Goal: Transaction & Acquisition: Book appointment/travel/reservation

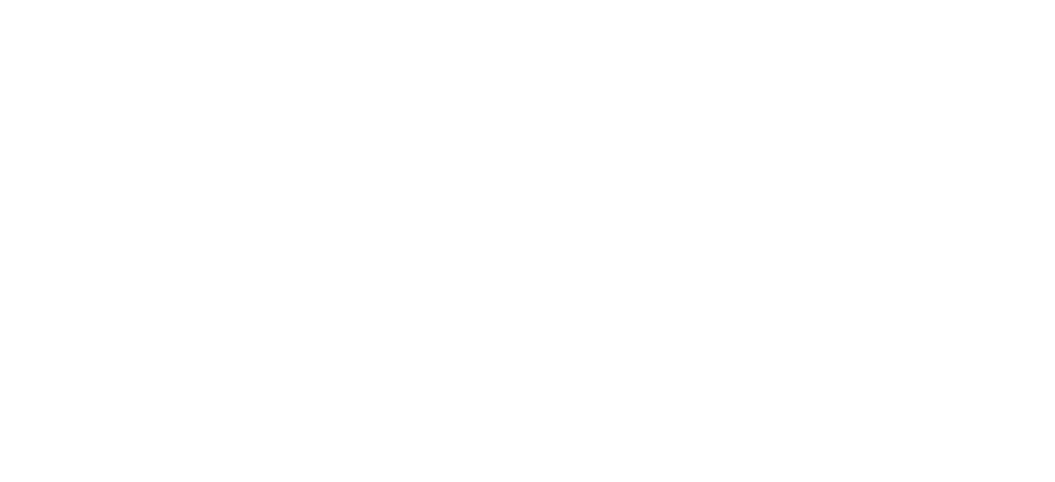
select select
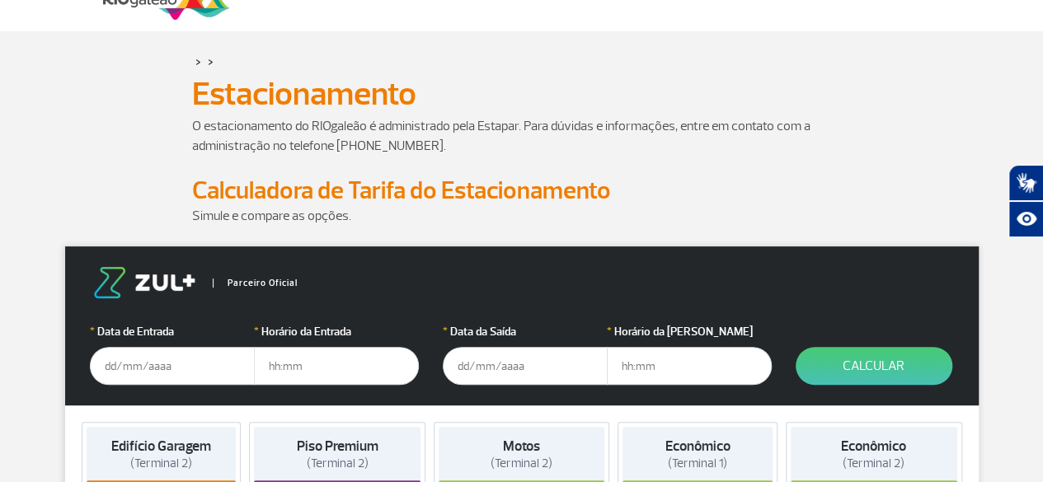
scroll to position [165, 0]
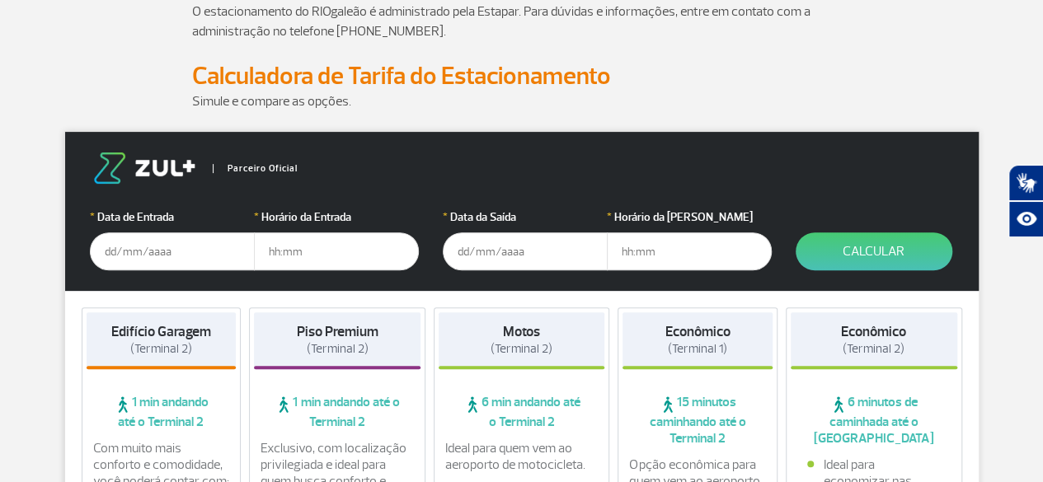
click at [157, 253] on input "text" at bounding box center [172, 251] width 165 height 38
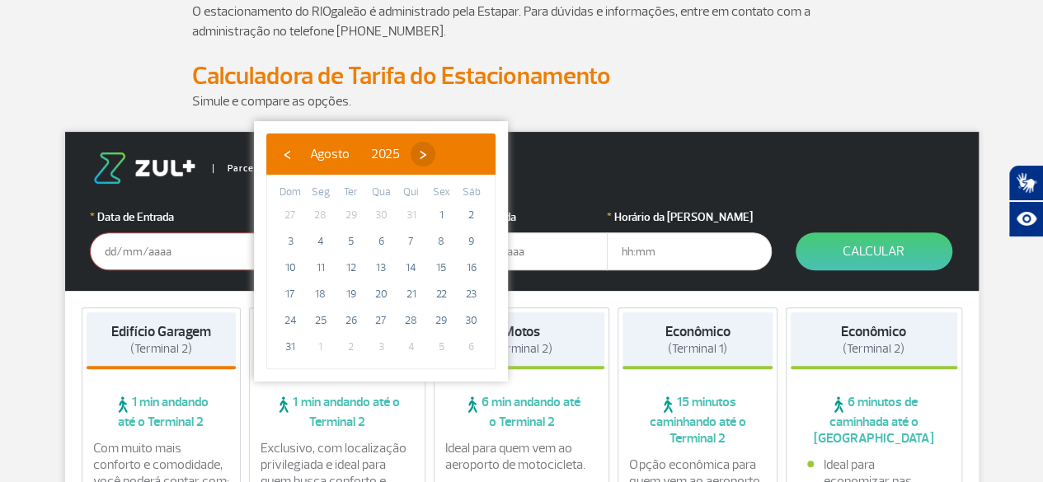
click at [435, 161] on span "›" at bounding box center [422, 154] width 25 height 25
click at [381, 263] on span "17" at bounding box center [381, 268] width 26 height 26
type input "[DATE]"
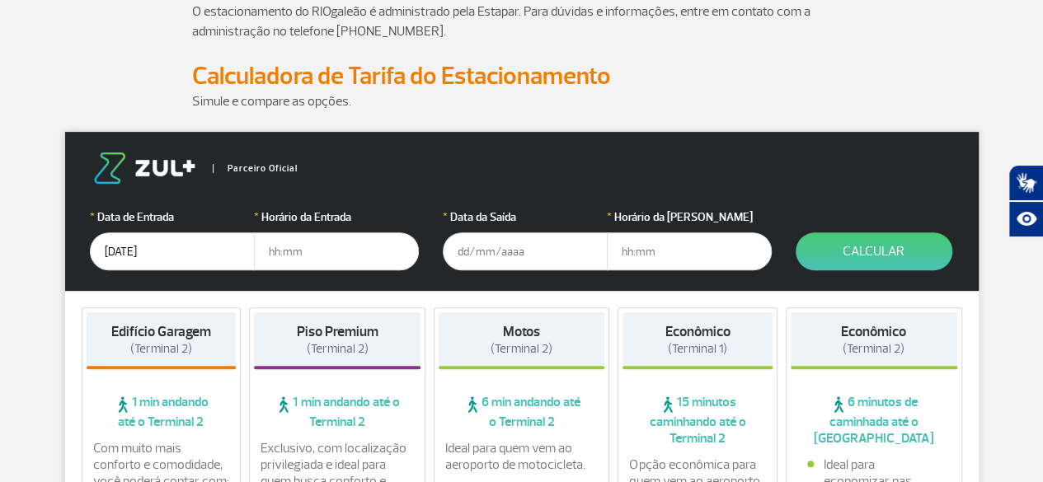
click at [300, 253] on input "text" at bounding box center [336, 251] width 165 height 38
click at [290, 253] on input "text" at bounding box center [336, 251] width 165 height 38
type input "15:00"
click at [477, 253] on input "text" at bounding box center [525, 251] width 165 height 38
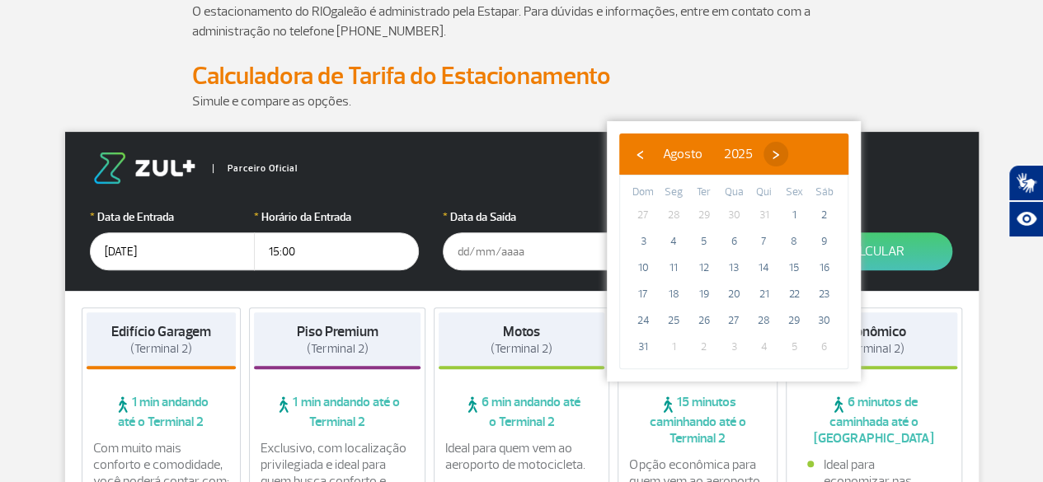
click at [788, 154] on span "›" at bounding box center [775, 154] width 25 height 25
click at [645, 321] on span "28" at bounding box center [643, 320] width 26 height 26
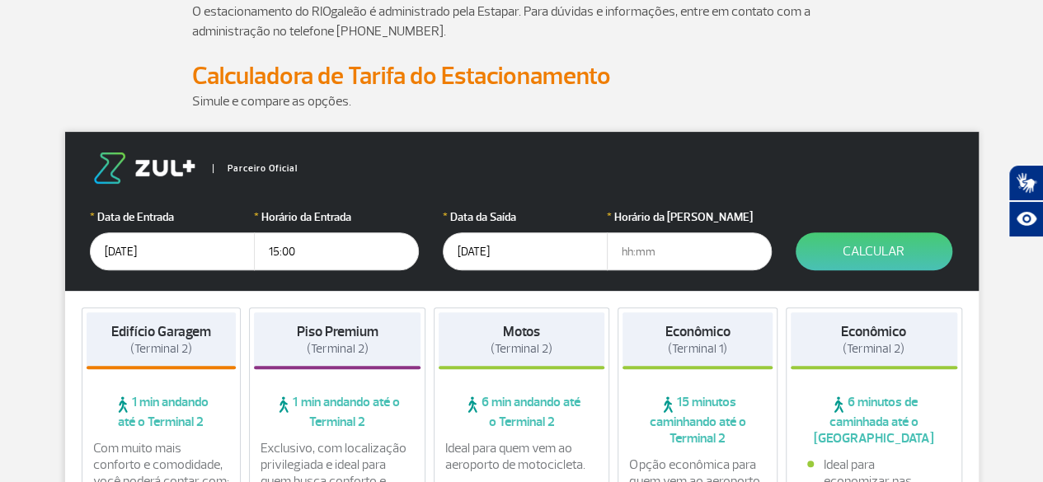
click at [631, 254] on input "text" at bounding box center [689, 251] width 165 height 38
click at [470, 251] on input "[DATE]" at bounding box center [525, 251] width 165 height 38
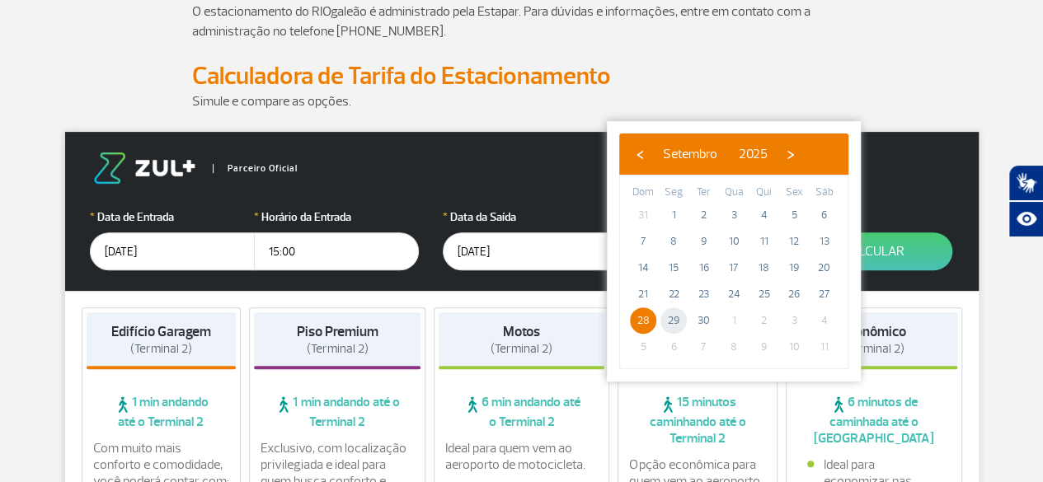
click at [668, 315] on span "29" at bounding box center [673, 320] width 26 height 26
type input "[DATE]"
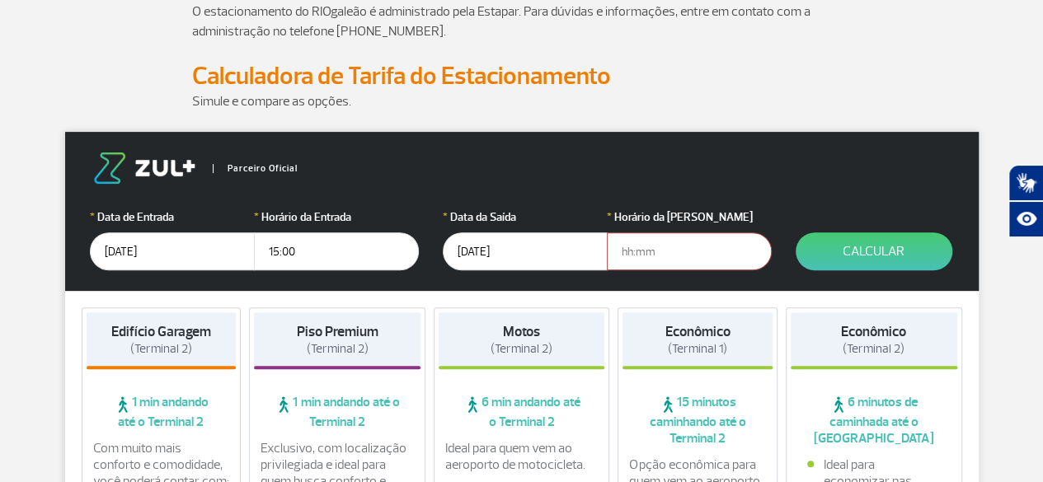
click at [622, 250] on input "text" at bounding box center [689, 251] width 165 height 38
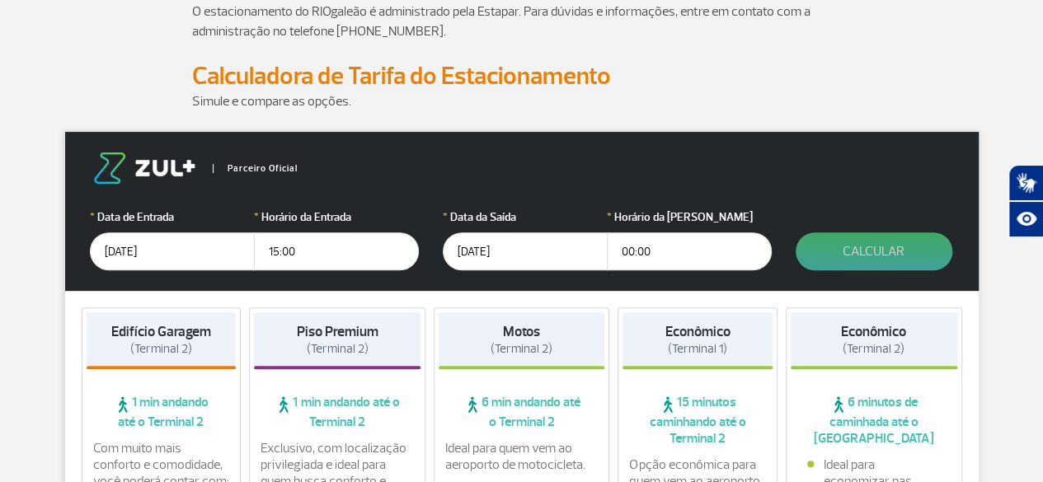
type input "00:00"
click at [823, 257] on button "Calcular" at bounding box center [873, 251] width 157 height 38
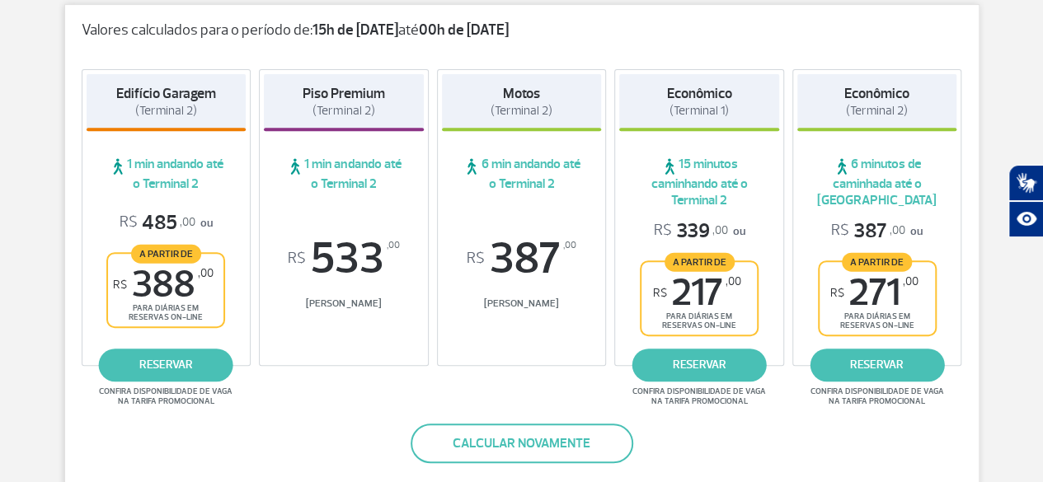
scroll to position [330, 0]
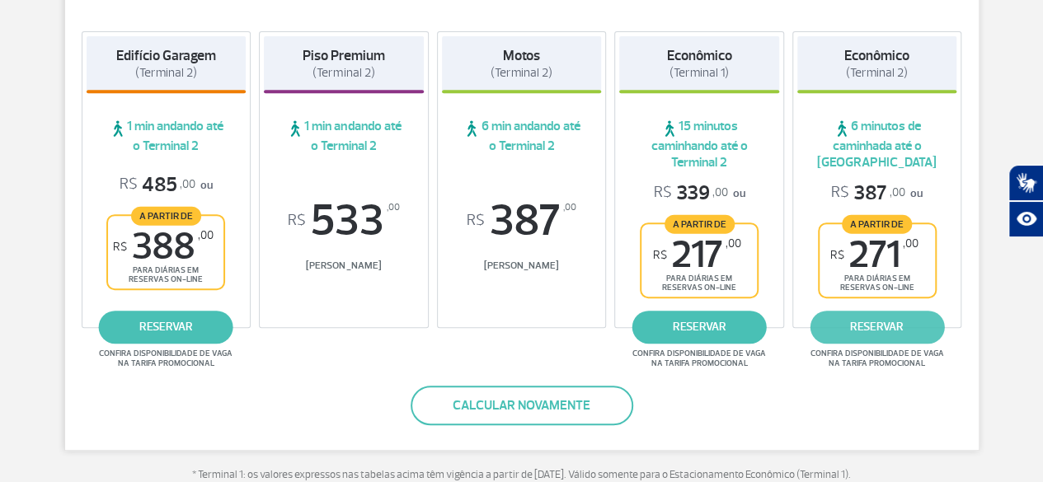
click at [867, 334] on link "reservar" at bounding box center [876, 327] width 134 height 33
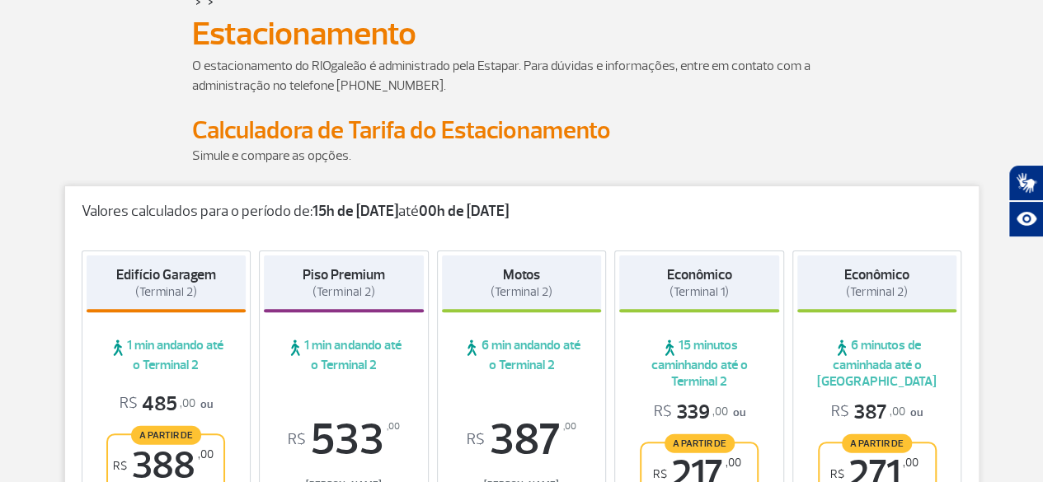
scroll to position [0, 0]
